Goal: Task Accomplishment & Management: Complete application form

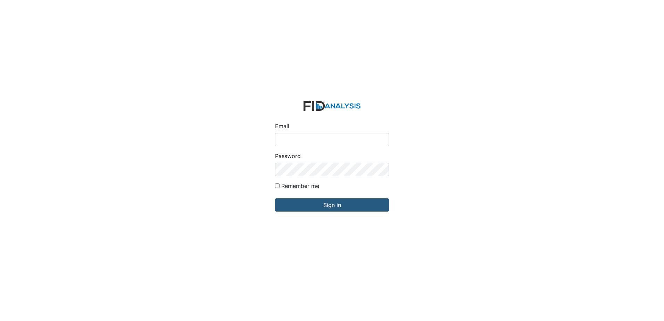
click at [300, 138] on input "Email" at bounding box center [332, 139] width 114 height 13
type input "[EMAIL_ADDRESS][DOMAIN_NAME]"
click at [276, 186] on input "Remember me" at bounding box center [277, 185] width 5 height 5
checkbox input "true"
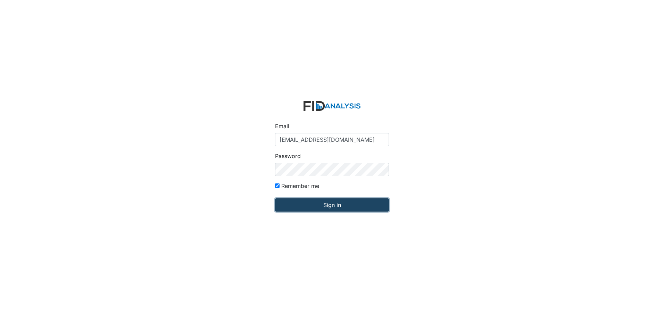
click at [308, 206] on input "Sign in" at bounding box center [332, 204] width 114 height 13
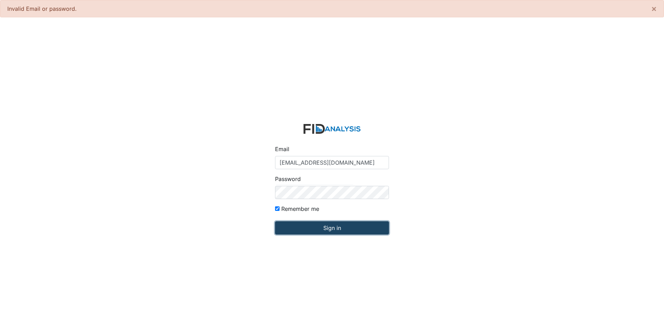
click at [310, 224] on input "Sign in" at bounding box center [332, 227] width 114 height 13
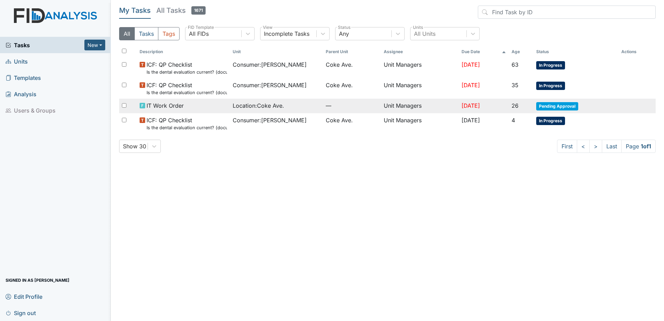
click at [189, 109] on div "IT Work Order" at bounding box center [184, 105] width 88 height 8
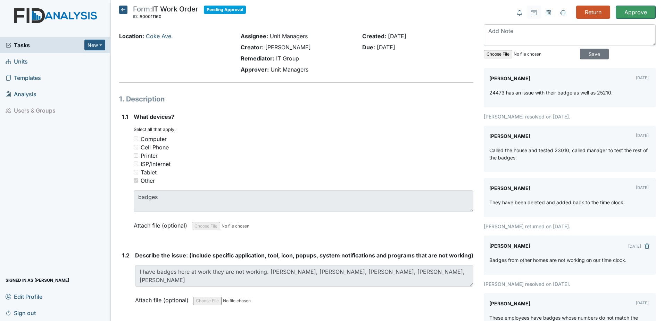
click at [126, 13] on icon at bounding box center [123, 10] width 8 height 8
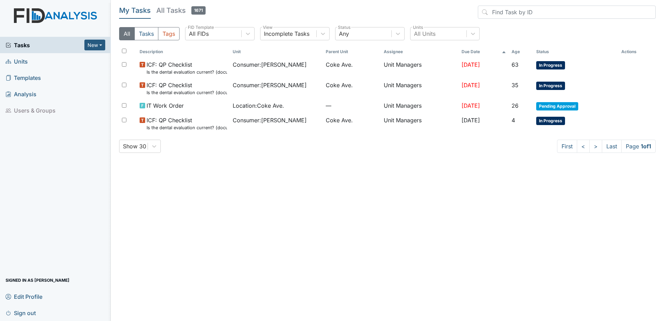
click at [25, 60] on span "Units" at bounding box center [17, 61] width 22 height 11
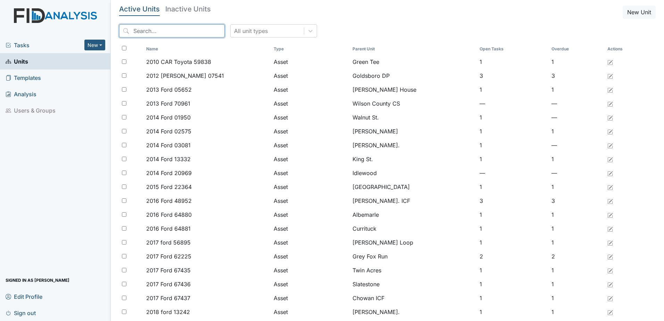
click at [160, 33] on input "search" at bounding box center [172, 30] width 106 height 13
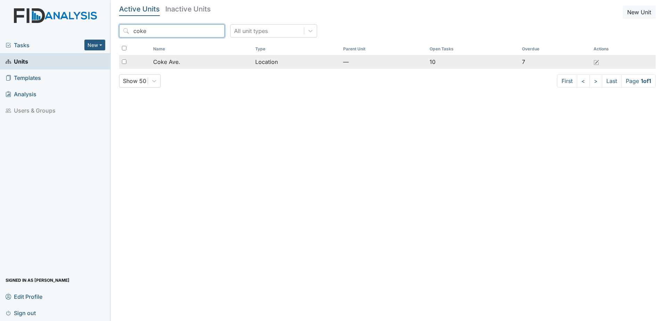
type input "coke"
click at [178, 60] on span "Coke Ave." at bounding box center [166, 62] width 27 height 8
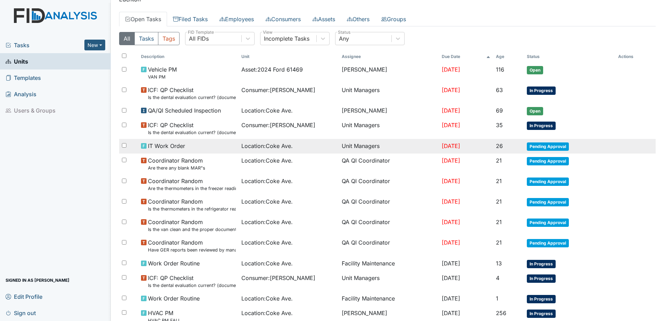
scroll to position [70, 0]
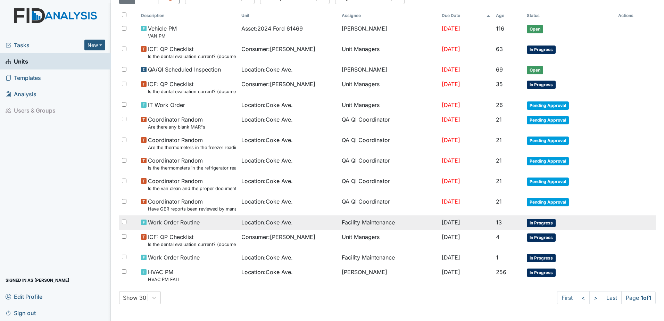
click at [475, 220] on td "[DATE]" at bounding box center [466, 222] width 54 height 15
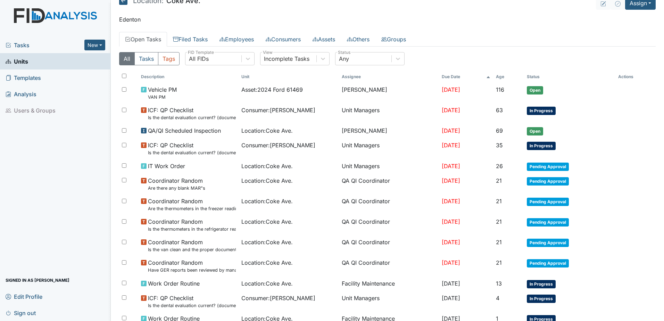
scroll to position [0, 0]
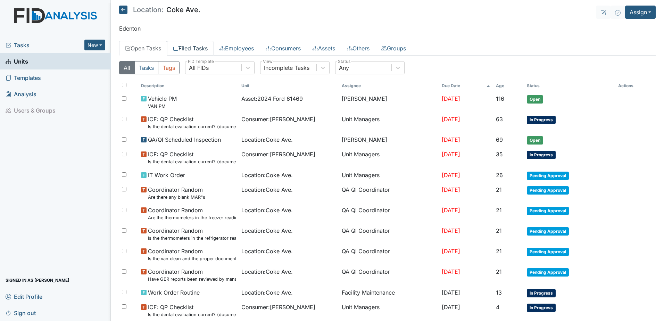
click at [199, 51] on link "Filed Tasks" at bounding box center [190, 48] width 47 height 15
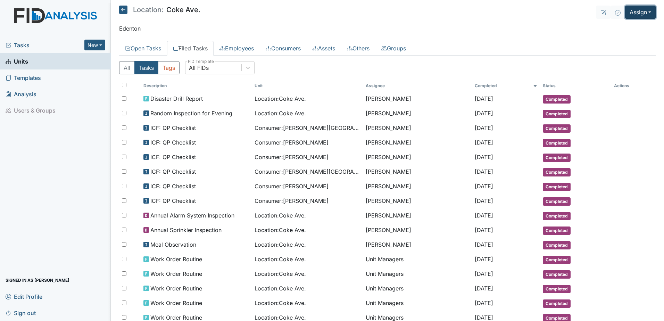
click at [632, 14] on button "Assign" at bounding box center [640, 12] width 31 height 13
click at [615, 27] on link "Assign Form" at bounding box center [624, 28] width 63 height 11
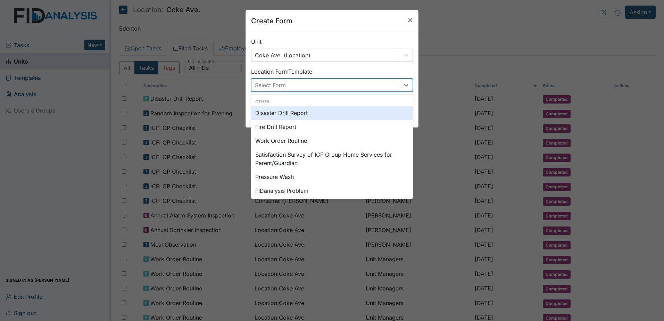
click at [321, 85] on div "Select Form" at bounding box center [326, 85] width 148 height 13
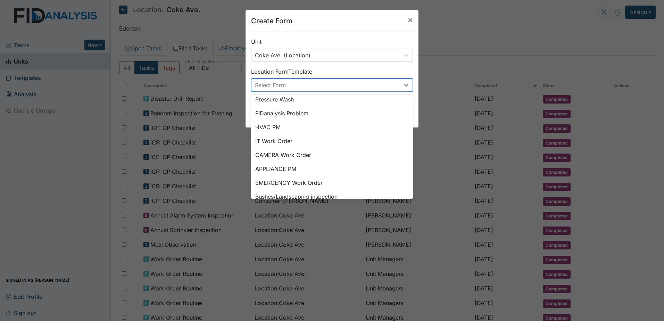
scroll to position [87, 0]
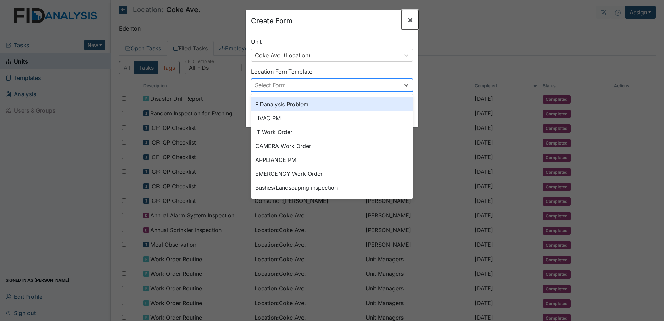
click at [410, 18] on span "×" at bounding box center [411, 20] width 6 height 10
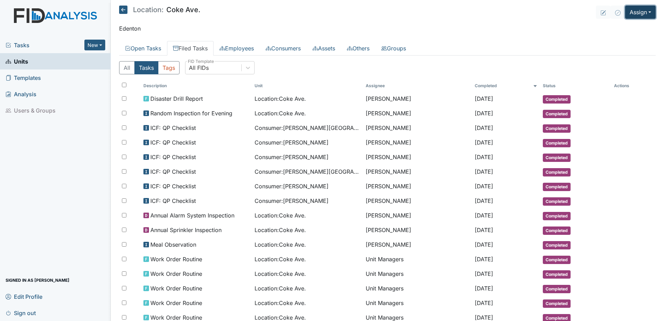
click at [635, 12] on button "Assign" at bounding box center [640, 12] width 31 height 13
click at [625, 28] on link "Assign Form" at bounding box center [624, 28] width 63 height 11
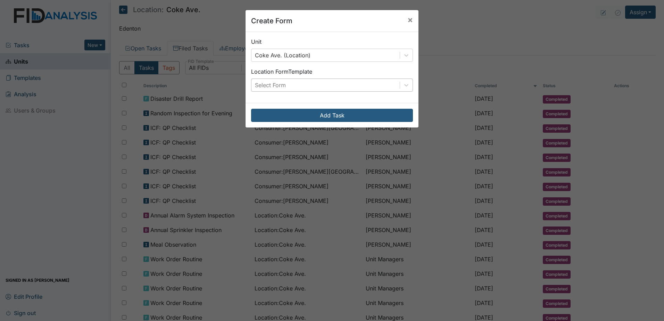
click at [312, 84] on div "Select Form" at bounding box center [326, 85] width 148 height 13
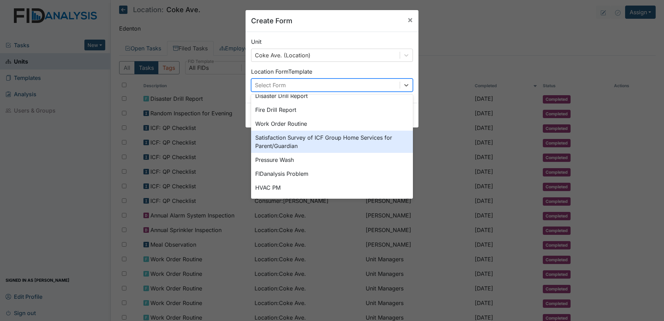
scroll to position [0, 0]
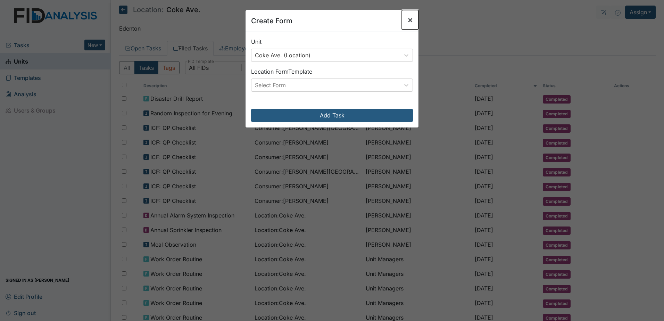
click at [410, 19] on span "×" at bounding box center [411, 20] width 6 height 10
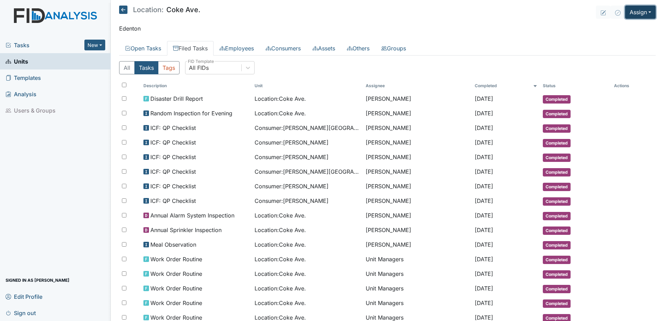
click at [648, 14] on button "Assign" at bounding box center [640, 12] width 31 height 13
click at [612, 40] on link "Assign Inspection" at bounding box center [624, 39] width 63 height 11
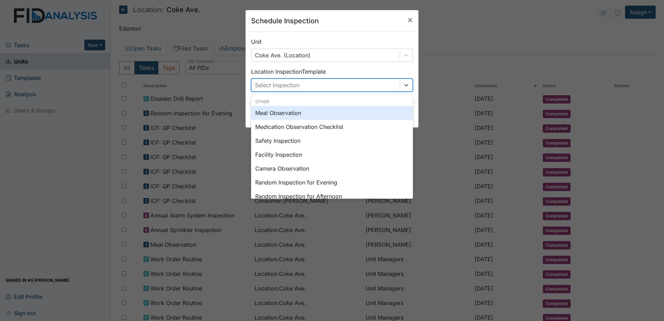
click at [313, 83] on div "Select Inspection" at bounding box center [326, 85] width 148 height 13
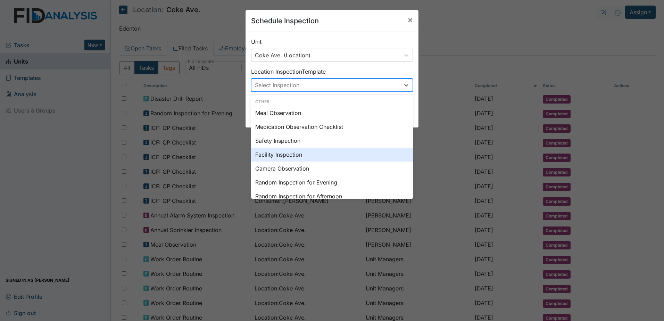
drag, startPoint x: 298, startPoint y: 128, endPoint x: 326, endPoint y: 156, distance: 39.8
click at [326, 156] on div "Meal Observation Medication Observation Checklist Safety Inspection Facility In…" at bounding box center [332, 210] width 162 height 208
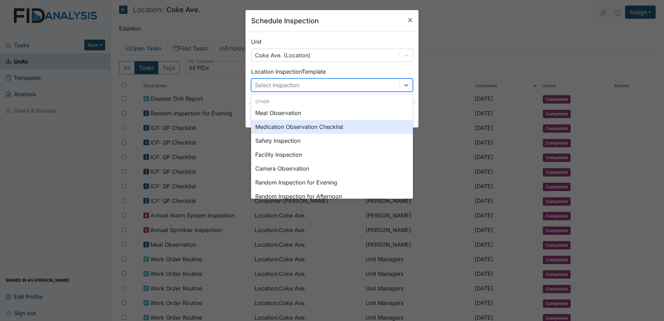
click at [313, 128] on div "Medication Observation Checklist" at bounding box center [332, 127] width 162 height 14
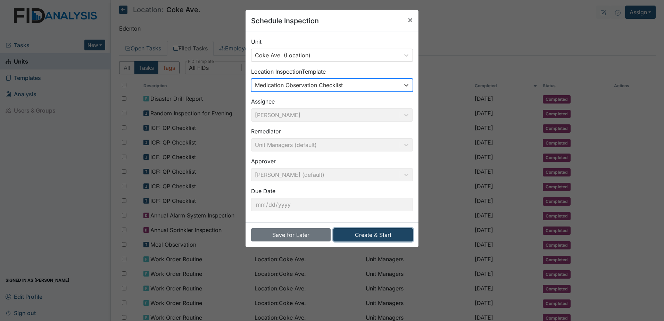
click at [390, 229] on button "Create & Start" at bounding box center [374, 234] width 80 height 13
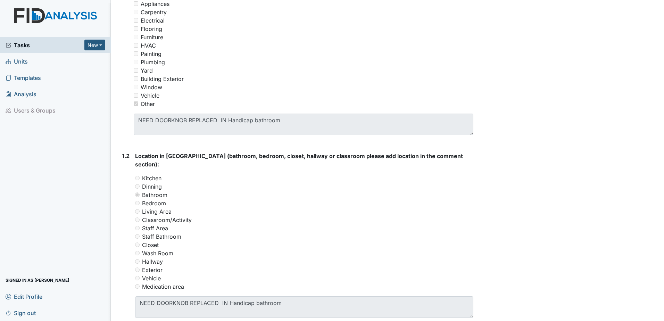
scroll to position [139, 0]
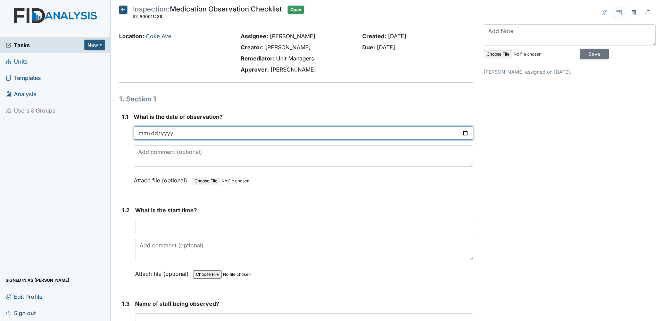
click at [464, 131] on input "date" at bounding box center [304, 132] width 340 height 13
type input "2025-09-22"
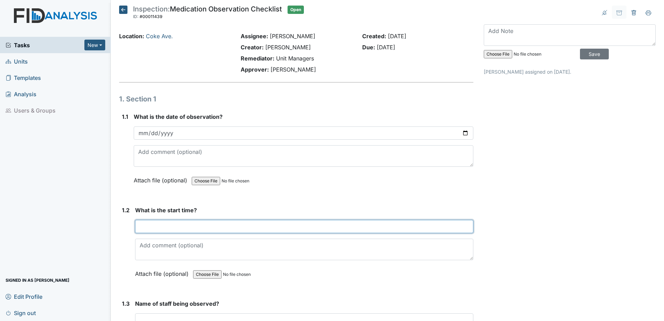
click at [280, 224] on input "text" at bounding box center [304, 226] width 338 height 13
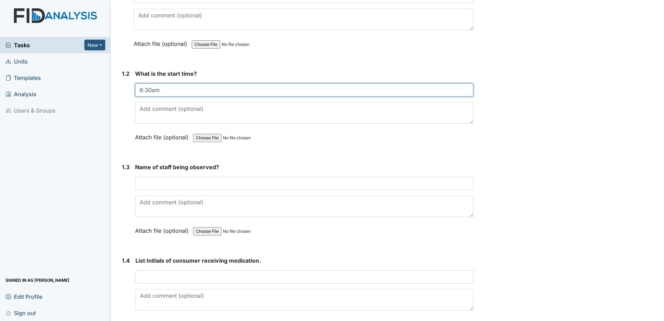
scroll to position [139, 0]
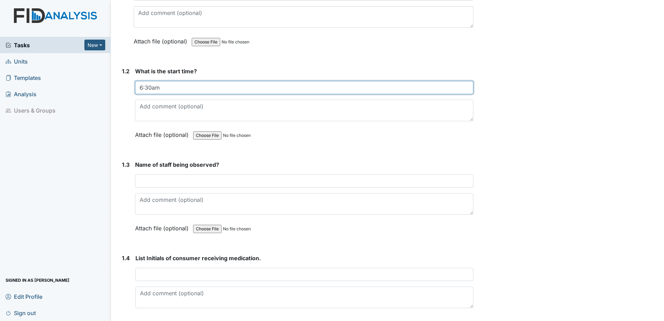
type input "6:30am"
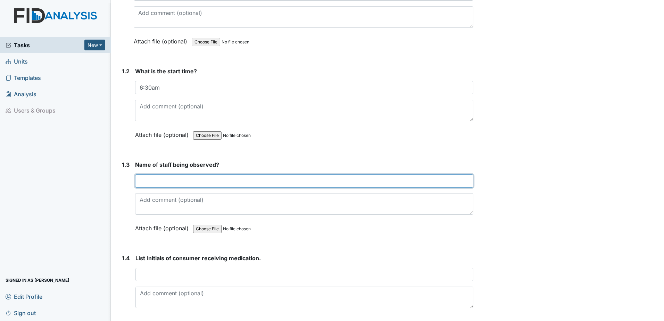
click at [195, 186] on input "text" at bounding box center [304, 180] width 338 height 13
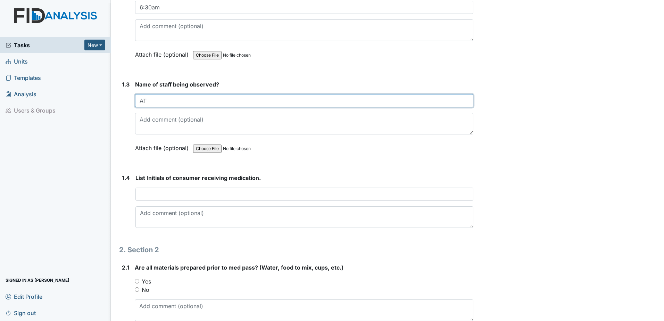
scroll to position [243, 0]
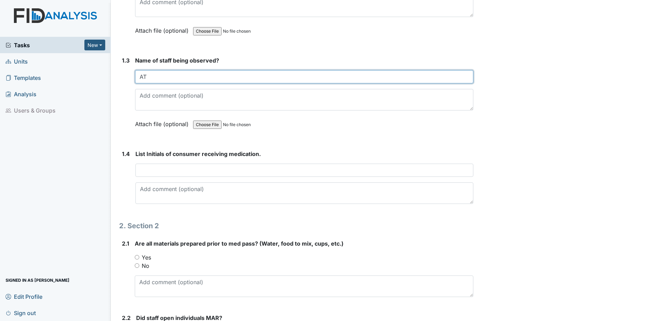
type input "AT"
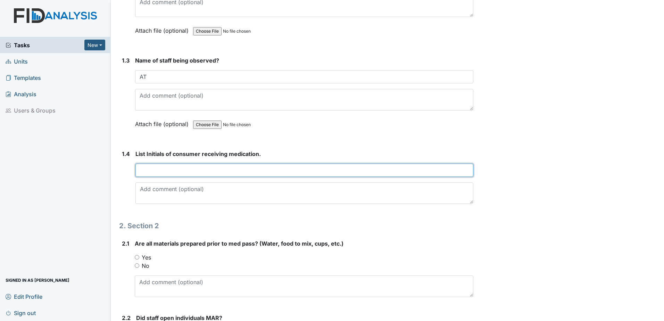
click at [171, 170] on input "text" at bounding box center [305, 170] width 338 height 13
type input "KC, LF, KT"
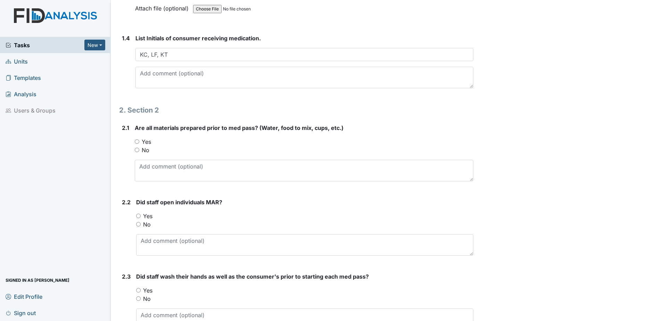
scroll to position [382, 0]
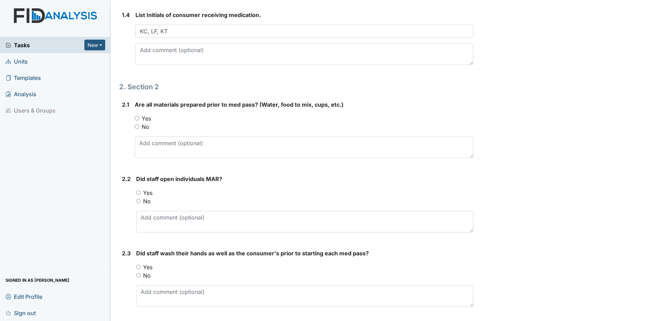
click at [137, 117] on input "Yes" at bounding box center [137, 118] width 5 height 5
radio input "true"
click at [138, 192] on input "Yes" at bounding box center [138, 192] width 5 height 5
radio input "true"
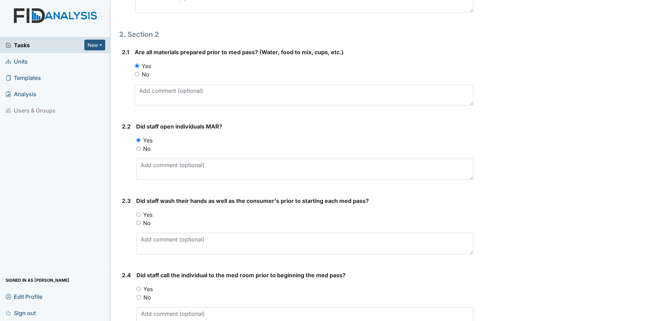
scroll to position [521, 0]
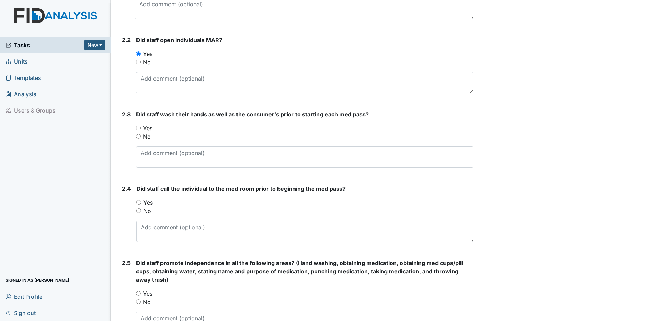
click at [137, 129] on input "Yes" at bounding box center [138, 128] width 5 height 5
radio input "true"
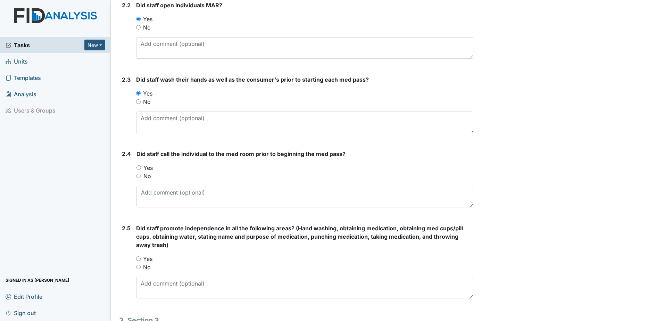
click at [139, 166] on input "Yes" at bounding box center [139, 167] width 5 height 5
radio input "true"
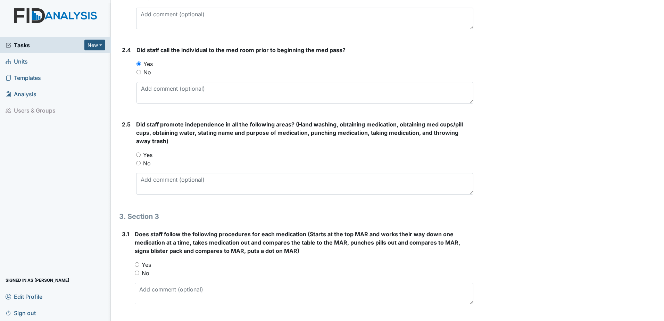
scroll to position [660, 0]
click at [146, 153] on label "Yes" at bounding box center [147, 154] width 9 height 8
click at [141, 153] on input "Yes" at bounding box center [138, 154] width 5 height 5
radio input "true"
click at [138, 259] on div "Does staff follow the following procedures for each medication (Starts at the t…" at bounding box center [304, 267] width 339 height 74
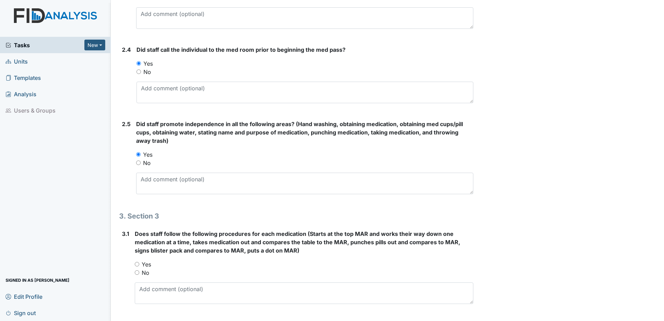
click at [137, 265] on input "Yes" at bounding box center [137, 264] width 5 height 5
radio input "true"
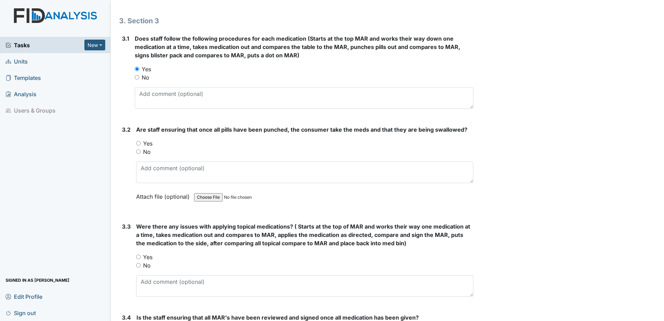
scroll to position [869, 0]
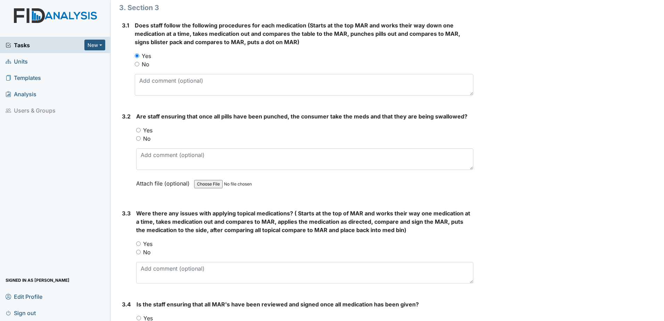
click at [139, 129] on input "Yes" at bounding box center [138, 130] width 5 height 5
radio input "true"
click at [138, 244] on input "Yes" at bounding box center [138, 243] width 5 height 5
radio input "true"
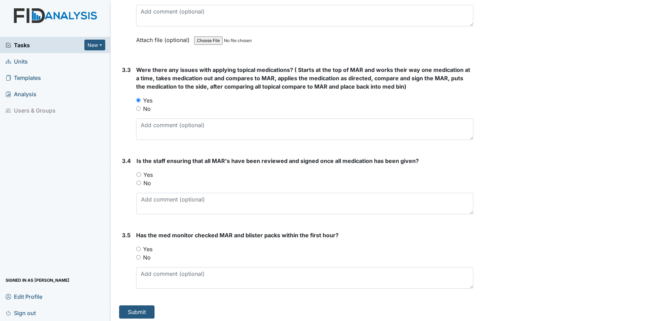
scroll to position [1015, 0]
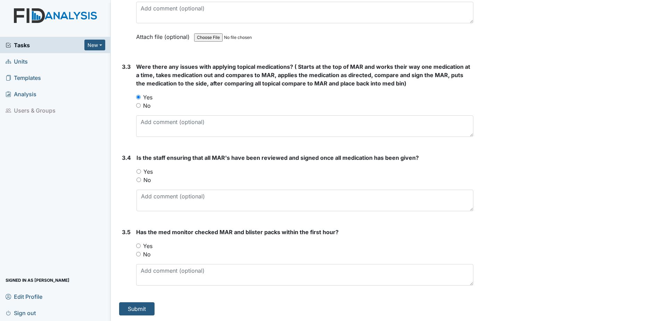
click at [137, 169] on input "Yes" at bounding box center [139, 171] width 5 height 5
radio input "true"
click at [141, 245] on div "Yes" at bounding box center [304, 246] width 337 height 8
click at [140, 245] on input "Yes" at bounding box center [138, 246] width 5 height 5
radio input "true"
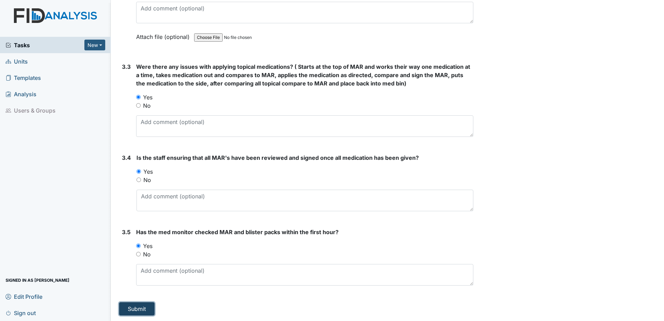
click at [146, 305] on button "Submit" at bounding box center [136, 308] width 35 height 13
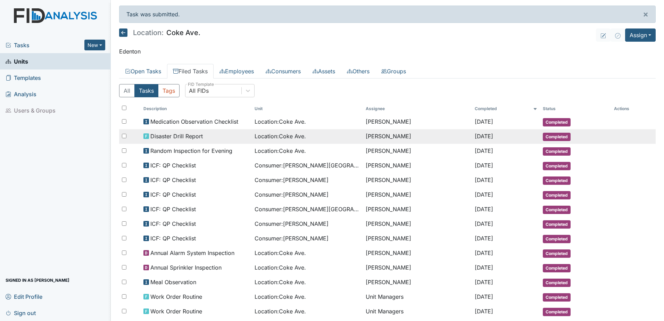
click at [286, 132] on span "Location : Coke Ave." at bounding box center [280, 136] width 51 height 8
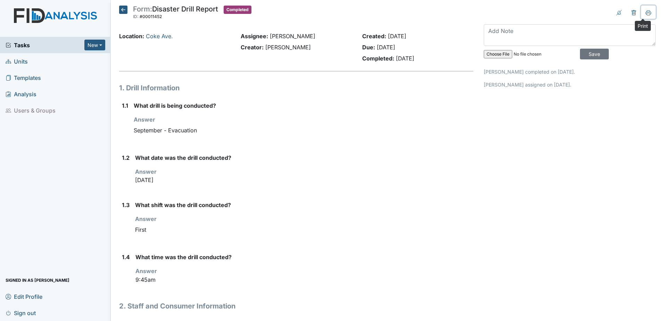
click at [646, 13] on icon at bounding box center [649, 12] width 6 height 4
click at [498, 55] on input "file" at bounding box center [531, 54] width 95 height 17
type input "C:\fakepath\evacuation census 9-22-2025_0001.pdf"
click at [591, 53] on input "Save" at bounding box center [594, 54] width 29 height 11
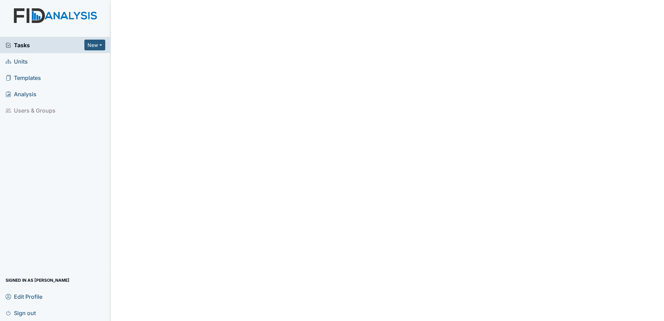
click at [18, 59] on span "Units" at bounding box center [17, 61] width 22 height 11
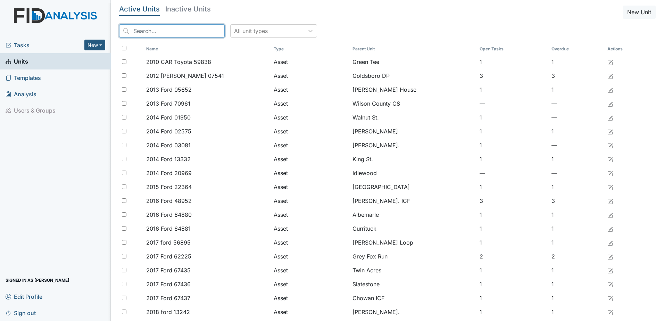
click at [162, 31] on input "search" at bounding box center [172, 30] width 106 height 13
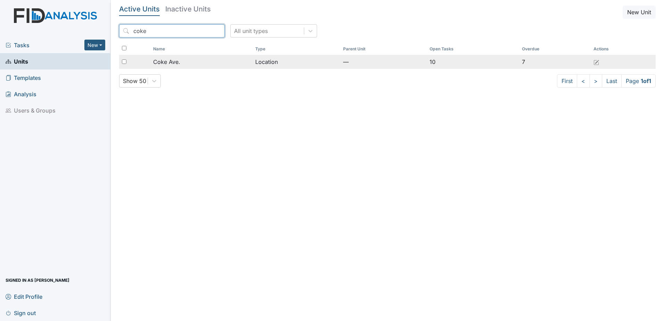
type input "coke"
click at [211, 67] on td "Coke Ave." at bounding box center [201, 62] width 102 height 14
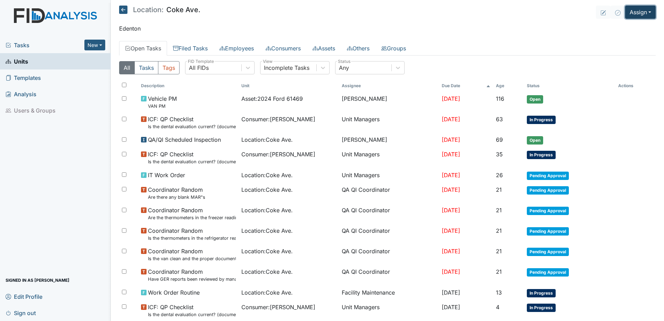
click at [640, 15] on button "Assign" at bounding box center [640, 12] width 31 height 13
click at [621, 41] on link "Assign Inspection" at bounding box center [624, 39] width 63 height 11
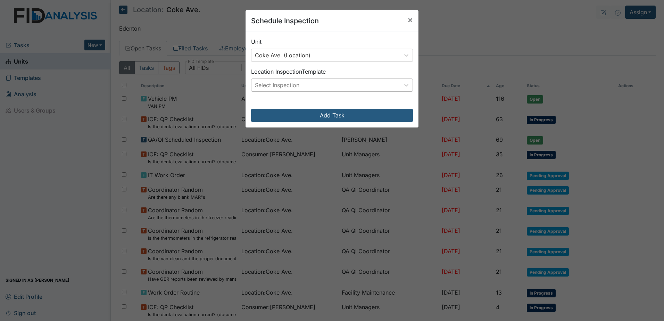
click at [346, 85] on div "Select Inspection" at bounding box center [326, 85] width 148 height 13
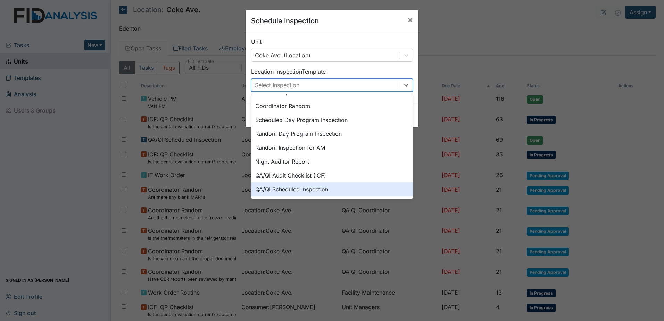
scroll to position [120, 0]
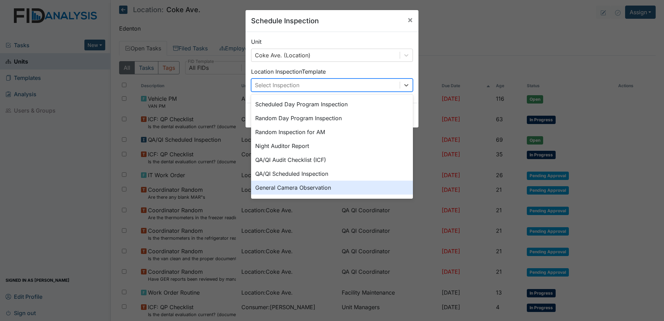
click at [317, 184] on div "General Camera Observation" at bounding box center [332, 188] width 162 height 14
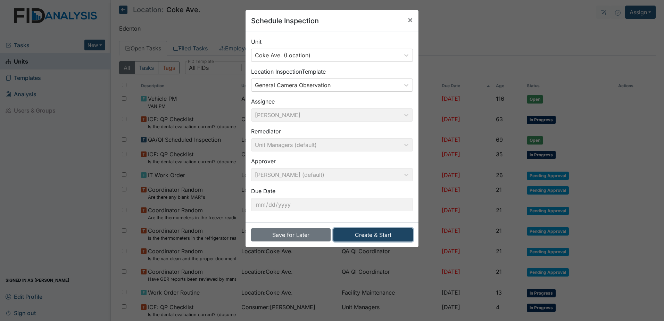
click at [373, 239] on button "Create & Start" at bounding box center [374, 234] width 80 height 13
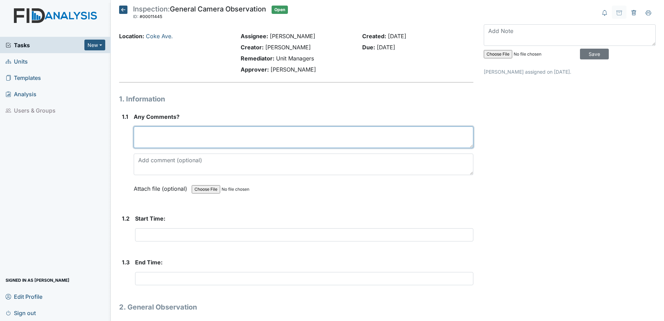
click at [329, 143] on textarea at bounding box center [304, 137] width 340 height 22
type textarea "none"
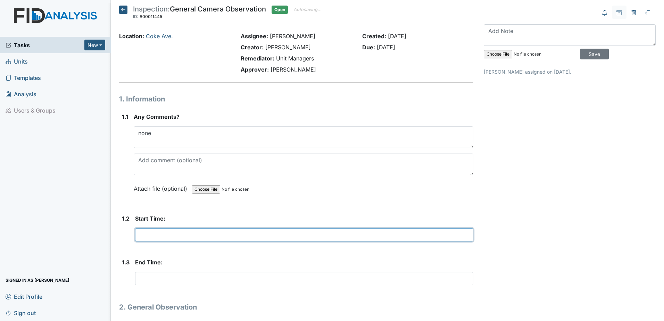
click at [286, 238] on input "text" at bounding box center [304, 234] width 338 height 13
type input "1"
type input "9:45am"
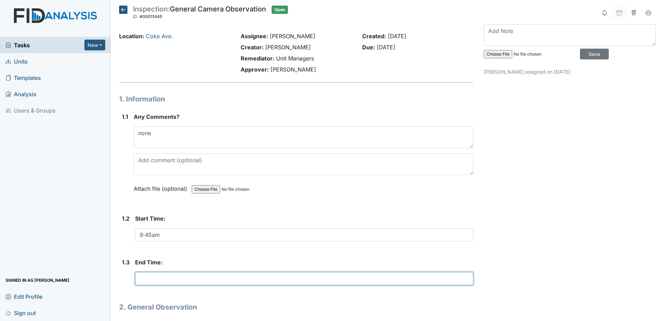
click at [199, 282] on input "text" at bounding box center [304, 278] width 338 height 13
type input "10:15am"
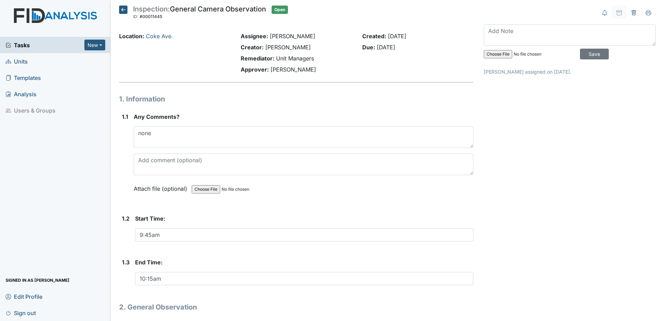
click at [523, 176] on div "Archive Task × Are you sure you want to archive this task? It will appear as in…" at bounding box center [570, 248] width 182 height 485
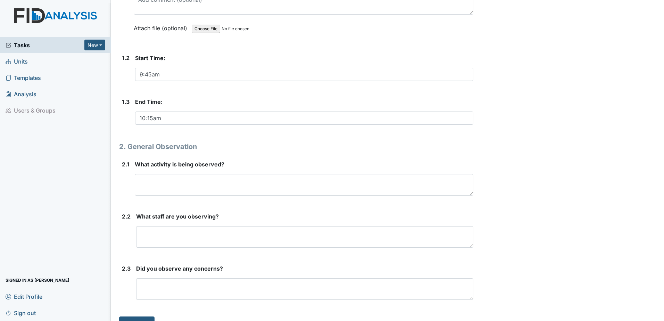
scroll to position [174, 0]
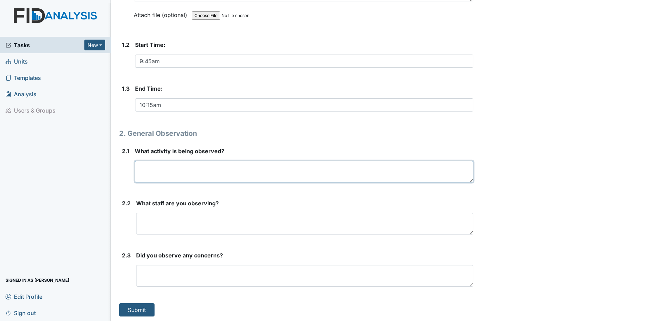
click at [161, 179] on textarea at bounding box center [304, 172] width 339 height 22
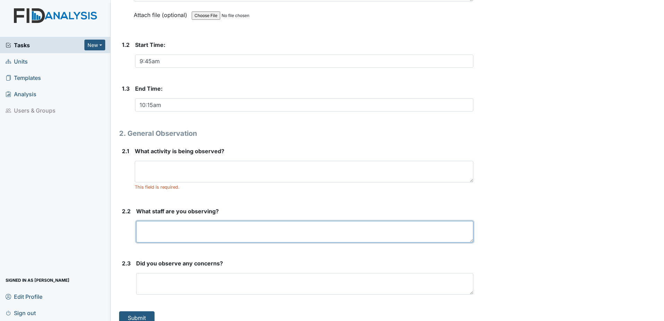
click at [157, 231] on textarea at bounding box center [304, 232] width 337 height 22
type textarea "PP, LM, CF"
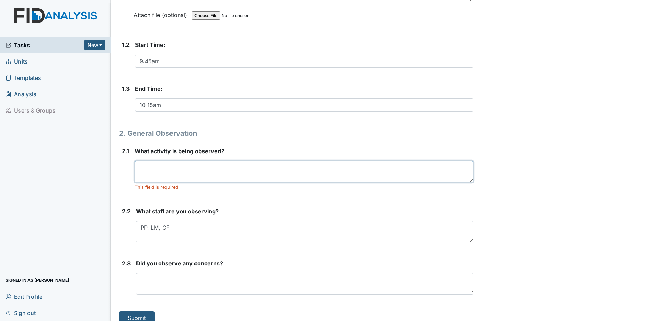
drag, startPoint x: 149, startPoint y: 174, endPoint x: 164, endPoint y: 180, distance: 16.4
click at [149, 174] on textarea at bounding box center [304, 172] width 339 height 22
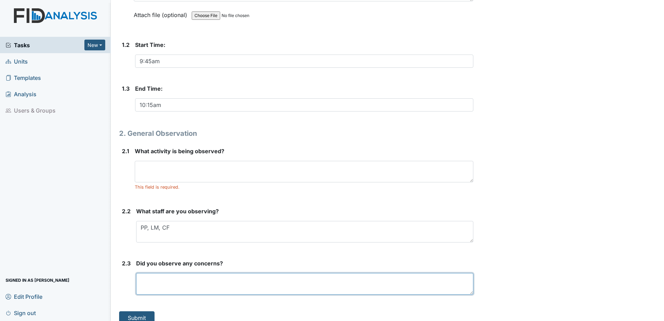
click at [169, 285] on textarea at bounding box center [304, 284] width 337 height 22
type textarea "NO"
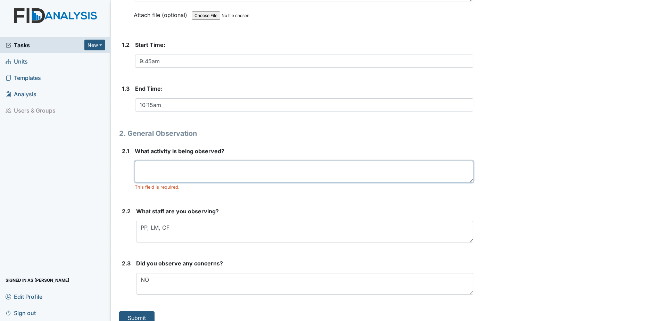
click at [154, 163] on textarea at bounding box center [304, 172] width 339 height 22
type textarea "C"
type textarea "DOING OBJECTIVE AND COLORING"
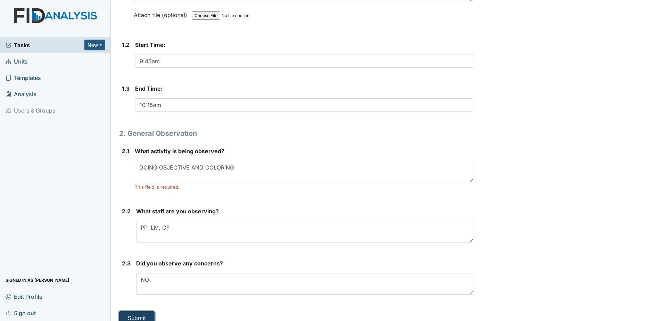
click at [135, 311] on button "Submit" at bounding box center [136, 317] width 35 height 13
